Goal: Task Accomplishment & Management: Manage account settings

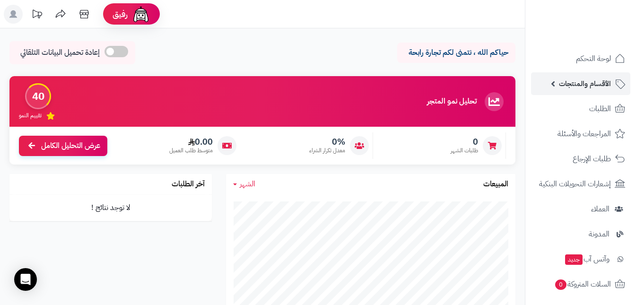
click at [567, 83] on span "الأقسام والمنتجات" at bounding box center [585, 83] width 52 height 13
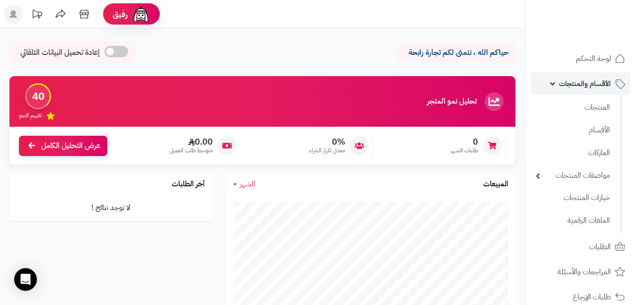
click at [567, 83] on span "الأقسام والمنتجات" at bounding box center [585, 83] width 52 height 13
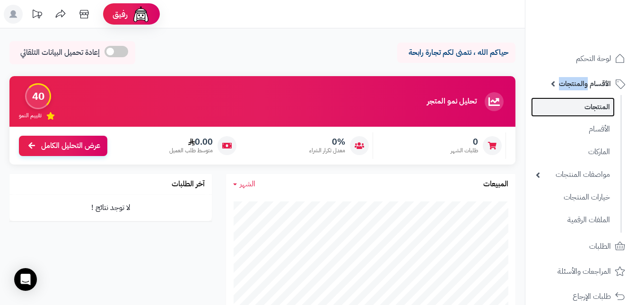
click at [587, 108] on link "المنتجات" at bounding box center [573, 106] width 84 height 19
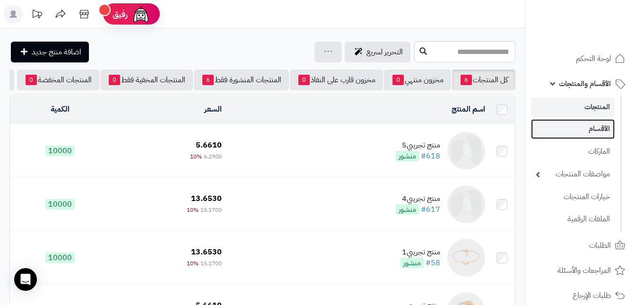
click at [590, 126] on link "الأقسام" at bounding box center [573, 128] width 84 height 19
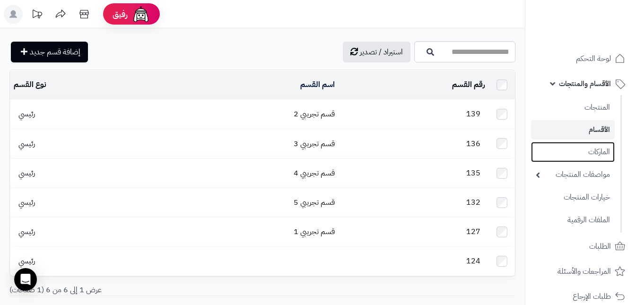
click at [591, 155] on link "الماركات" at bounding box center [573, 152] width 84 height 20
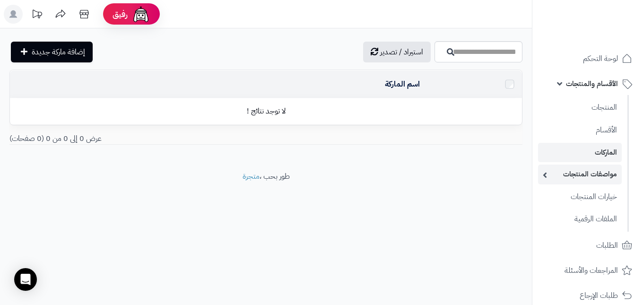
drag, startPoint x: 0, startPoint y: 0, endPoint x: 562, endPoint y: 170, distance: 586.9
click at [562, 170] on link "مواصفات المنتجات" at bounding box center [580, 173] width 84 height 19
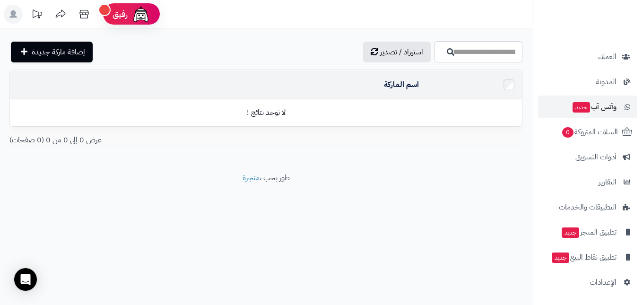
scroll to position [337, 0]
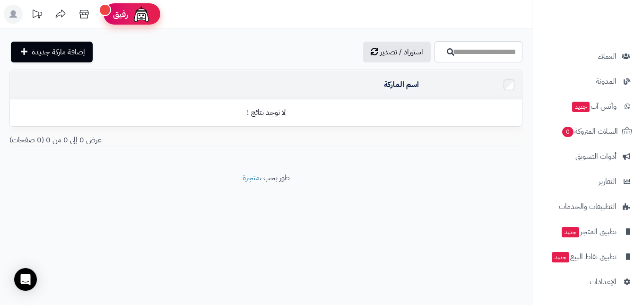
click at [116, 19] on span "رفيق" at bounding box center [120, 14] width 15 height 11
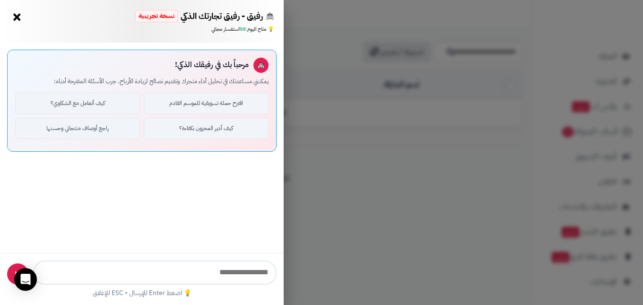
click at [9, 13] on div "رفيق - رفيق تجارتك الذكي نسخة تجريبية ⭐ تاجر متنامي × 💡 متاح اليوم: 50 استفسار …" at bounding box center [142, 21] width 284 height 43
click at [25, 21] on div "رفيق - رفيق تجارتك الذكي نسخة تجريبية ⭐ تاجر متنامي ×" at bounding box center [141, 16] width 265 height 15
click at [20, 19] on button "×" at bounding box center [16, 16] width 15 height 15
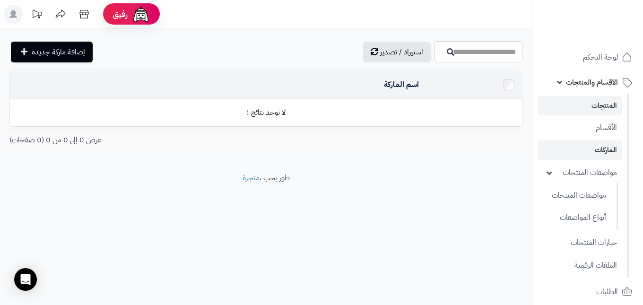
scroll to position [0, 0]
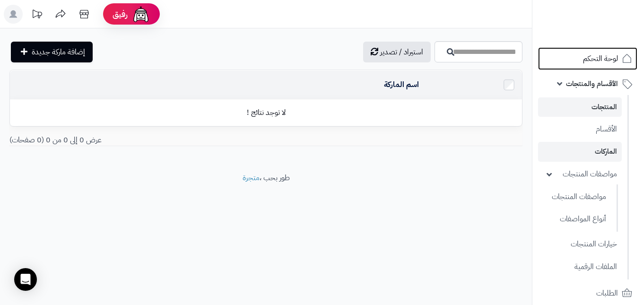
click at [593, 62] on span "لوحة التحكم" at bounding box center [600, 58] width 35 height 13
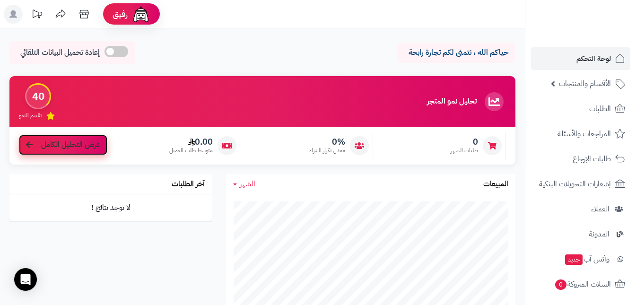
click at [47, 140] on span "عرض التحليل الكامل" at bounding box center [70, 144] width 59 height 11
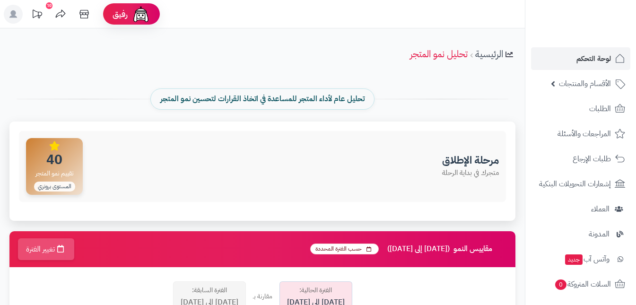
click at [443, 177] on p "متجرك في بداية الرحلة" at bounding box center [470, 173] width 57 height 10
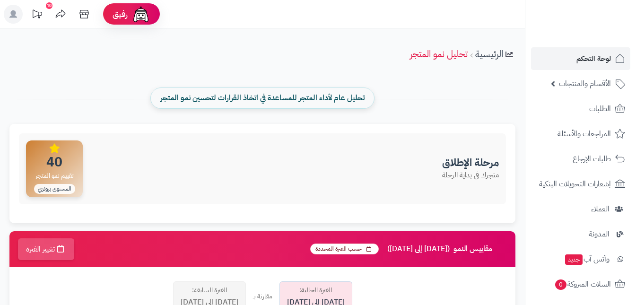
click at [344, 98] on span "تحليل عام لأداء المتجر للمساعدة في اتخاذ القرارات لتحسين نمو المتجر" at bounding box center [262, 98] width 204 height 11
click at [495, 56] on link "الرئيسية" at bounding box center [489, 54] width 28 height 14
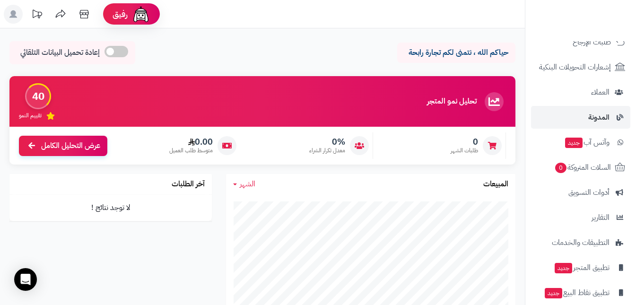
scroll to position [153, 0]
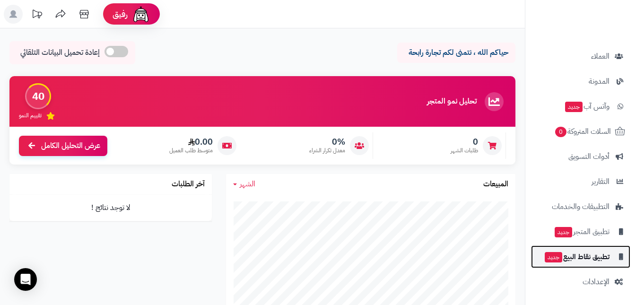
click at [580, 258] on span "تطبيق نقاط البيع جديد" at bounding box center [576, 256] width 66 height 13
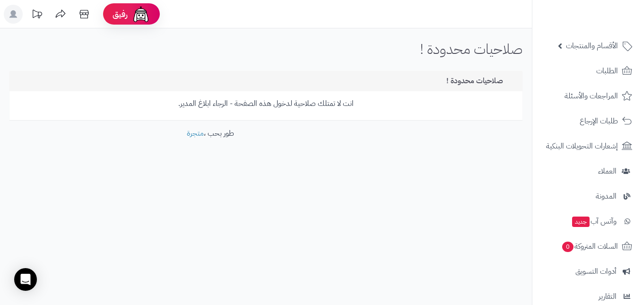
scroll to position [153, 0]
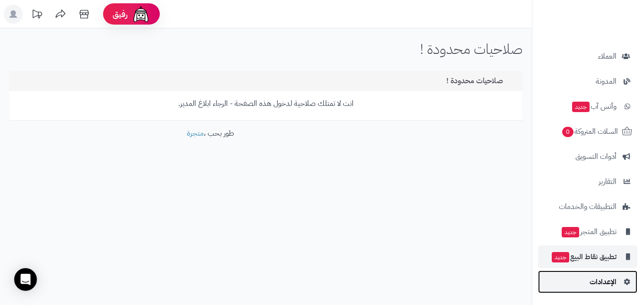
click at [585, 279] on link "الإعدادات" at bounding box center [587, 281] width 99 height 23
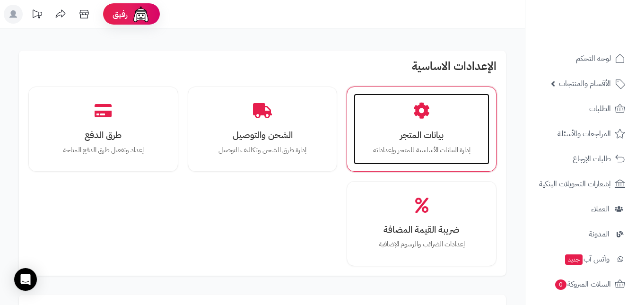
click at [425, 153] on p "إدارة البيانات الأساسية للمتجر وإعداداته" at bounding box center [421, 150] width 117 height 10
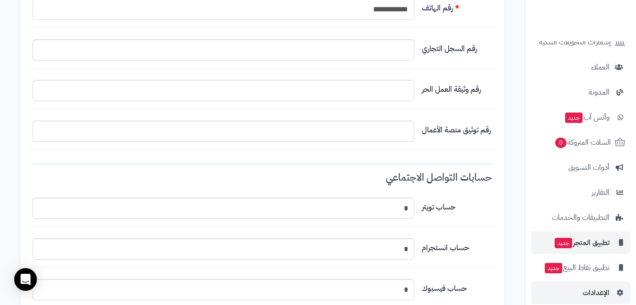
scroll to position [662, 0]
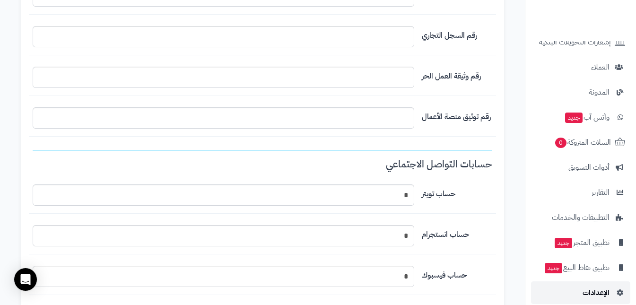
click at [588, 293] on span "الإعدادات" at bounding box center [595, 292] width 27 height 13
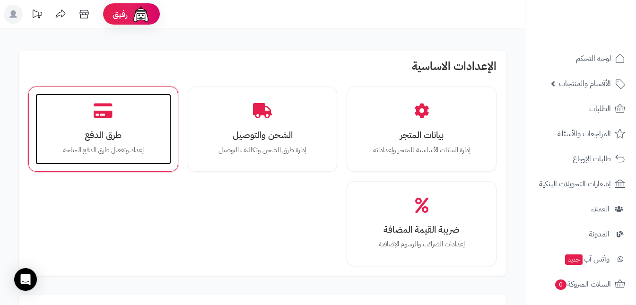
click at [121, 145] on p "إعداد وتفعيل طرق الدفع المتاحة" at bounding box center [103, 150] width 117 height 10
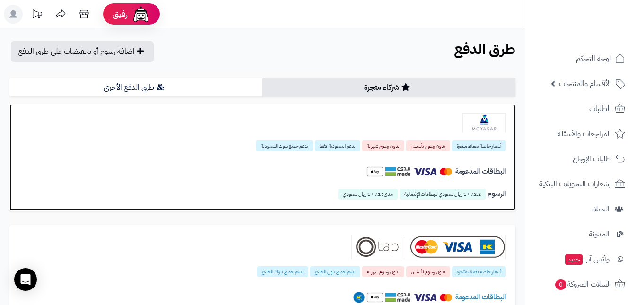
click at [441, 193] on span "2.2٪ + 1 ريال سعودي للبطاقات الإئتمانية" at bounding box center [442, 194] width 86 height 11
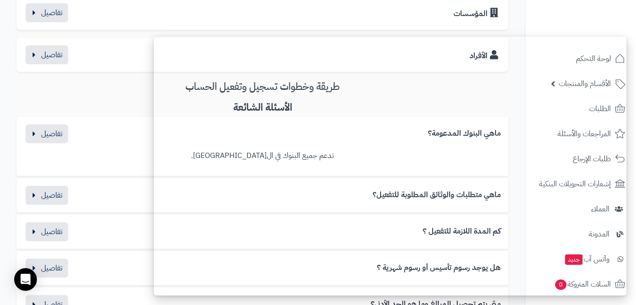
scroll to position [567, 0]
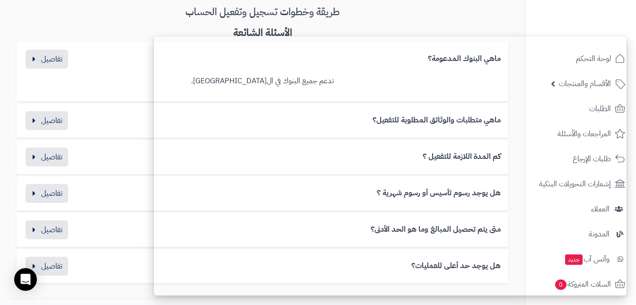
click at [57, 108] on div "ماهي متطلبات والوثائق المطلوبة للتفعيل؟ المؤسسات : السجل التجاري الشهادة الضريب…" at bounding box center [262, 120] width 491 height 34
